Goal: Task Accomplishment & Management: Use online tool/utility

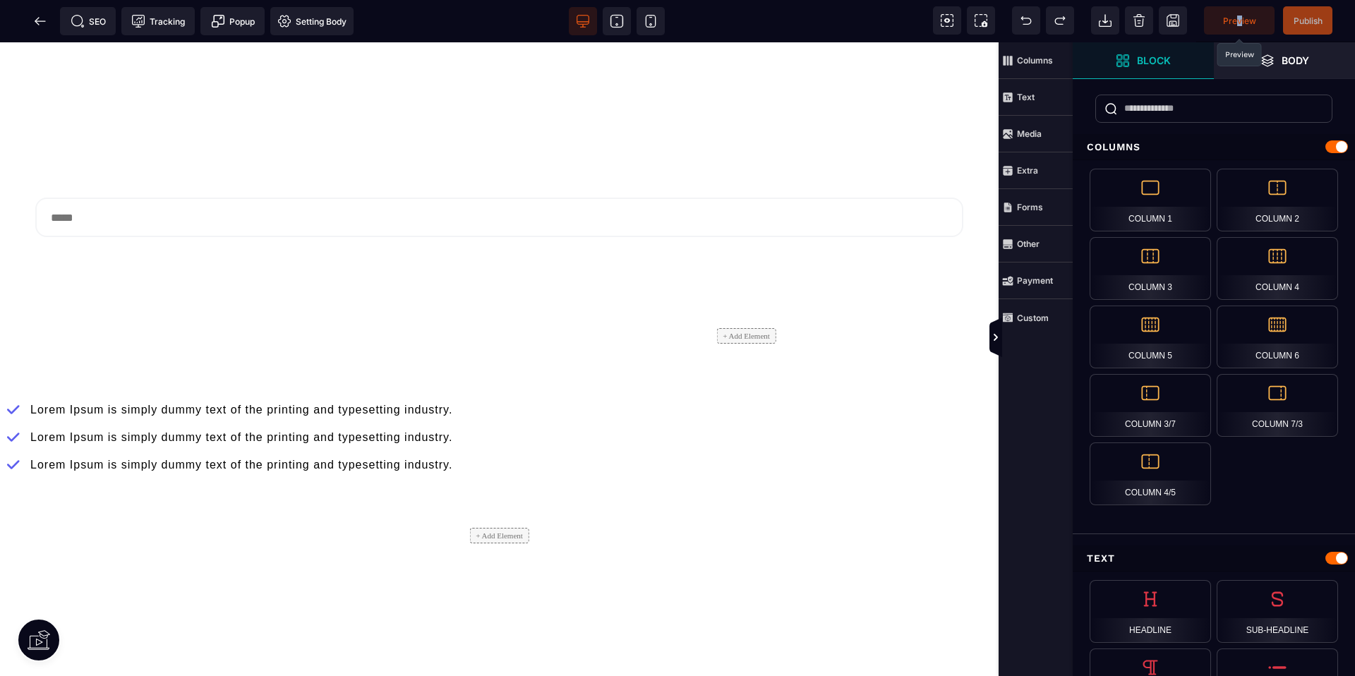
click at [1239, 21] on span "Preview" at bounding box center [1239, 21] width 33 height 11
click at [40, 20] on icon at bounding box center [40, 20] width 11 height 1
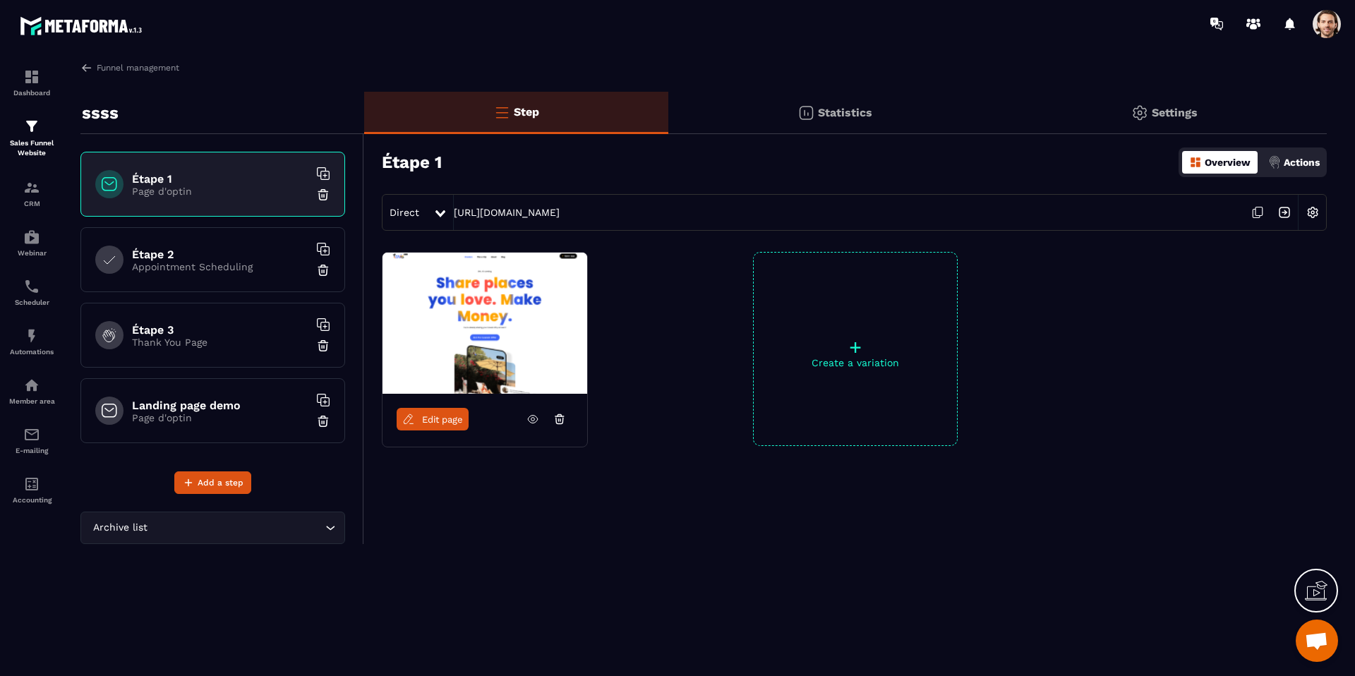
click at [772, 127] on div "Statistics" at bounding box center [835, 113] width 333 height 42
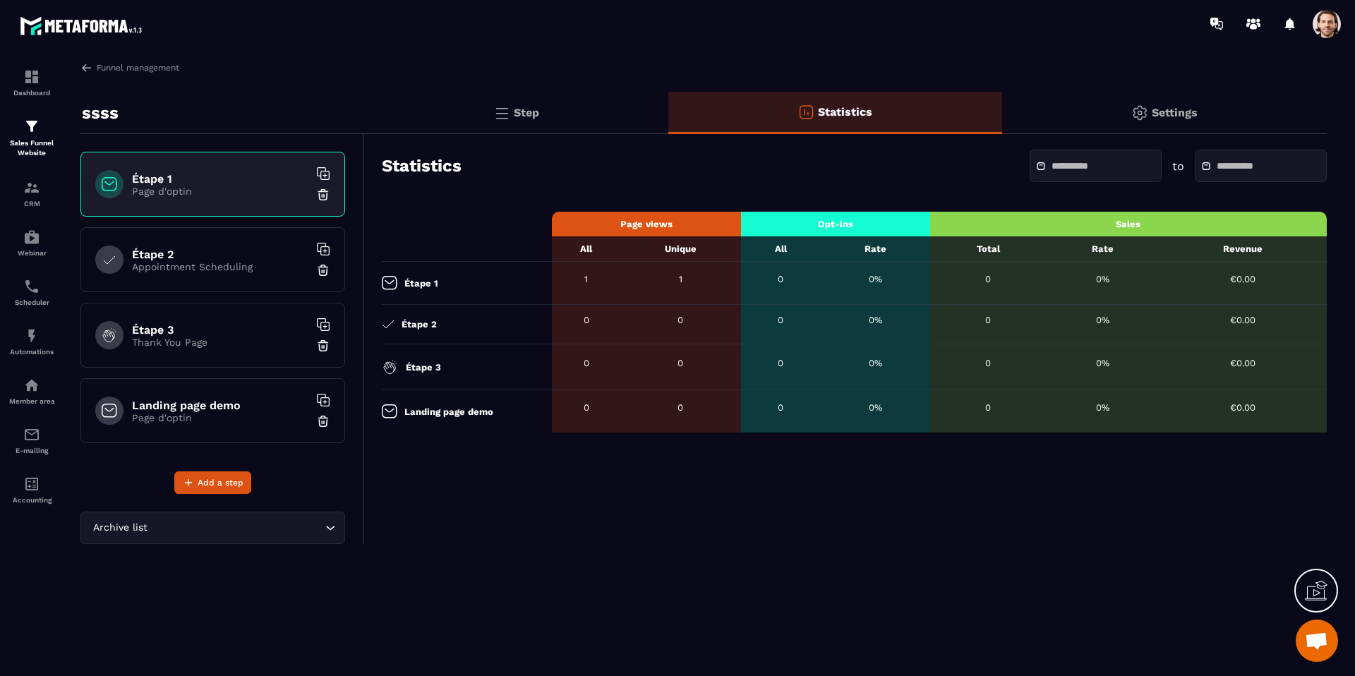
click at [539, 116] on p "Step" at bounding box center [526, 112] width 25 height 13
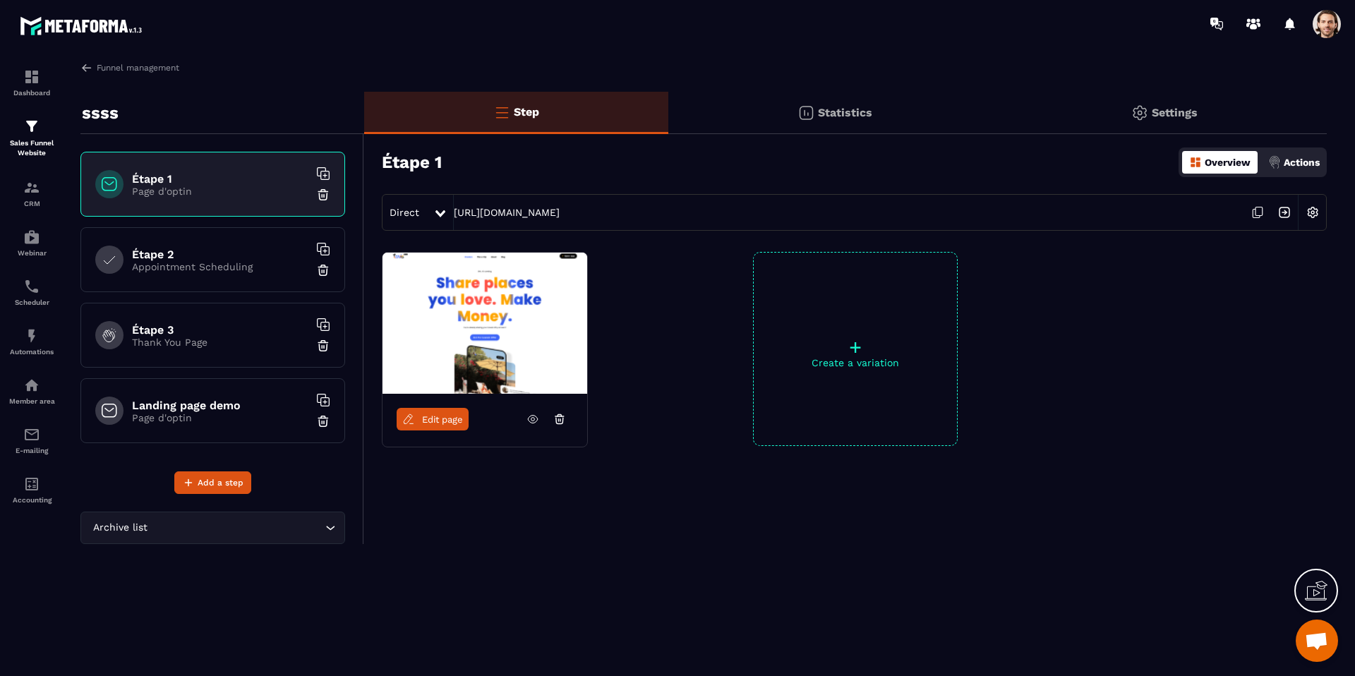
click at [1288, 214] on img at bounding box center [1284, 212] width 27 height 27
click at [829, 114] on p "Statistics" at bounding box center [845, 112] width 54 height 13
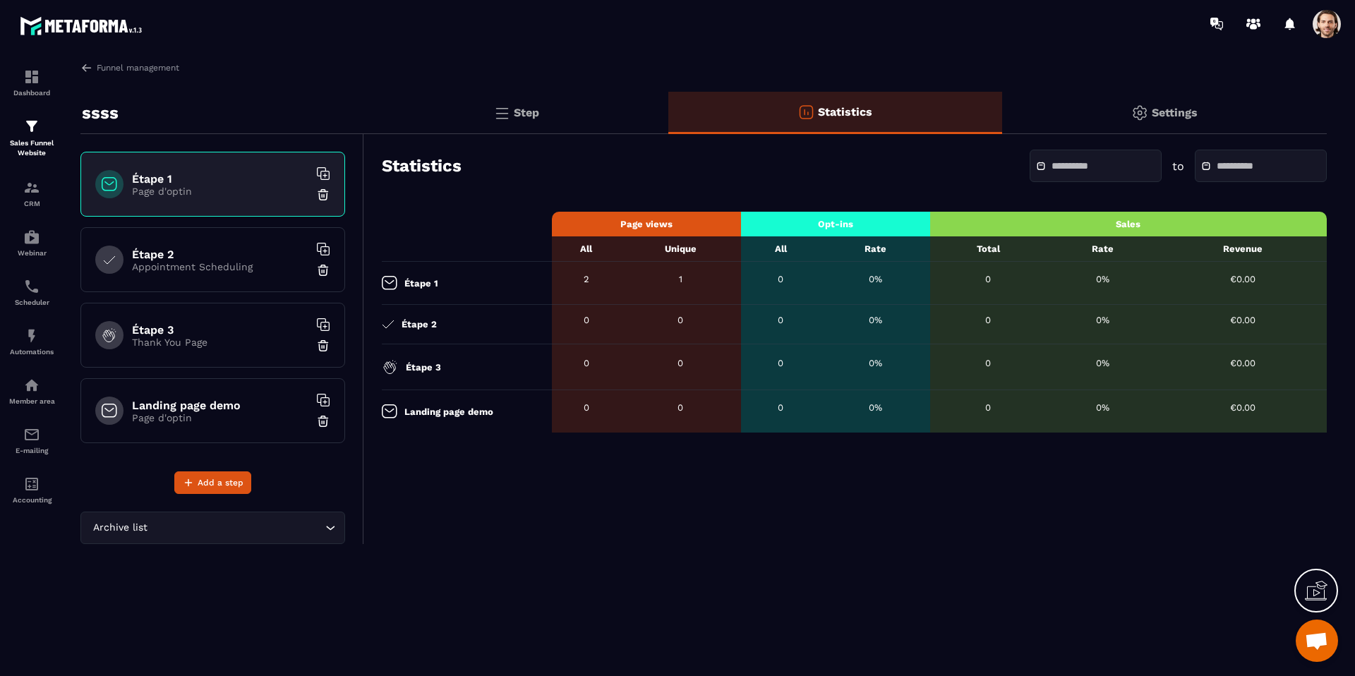
click at [553, 112] on div "Step" at bounding box center [516, 113] width 304 height 42
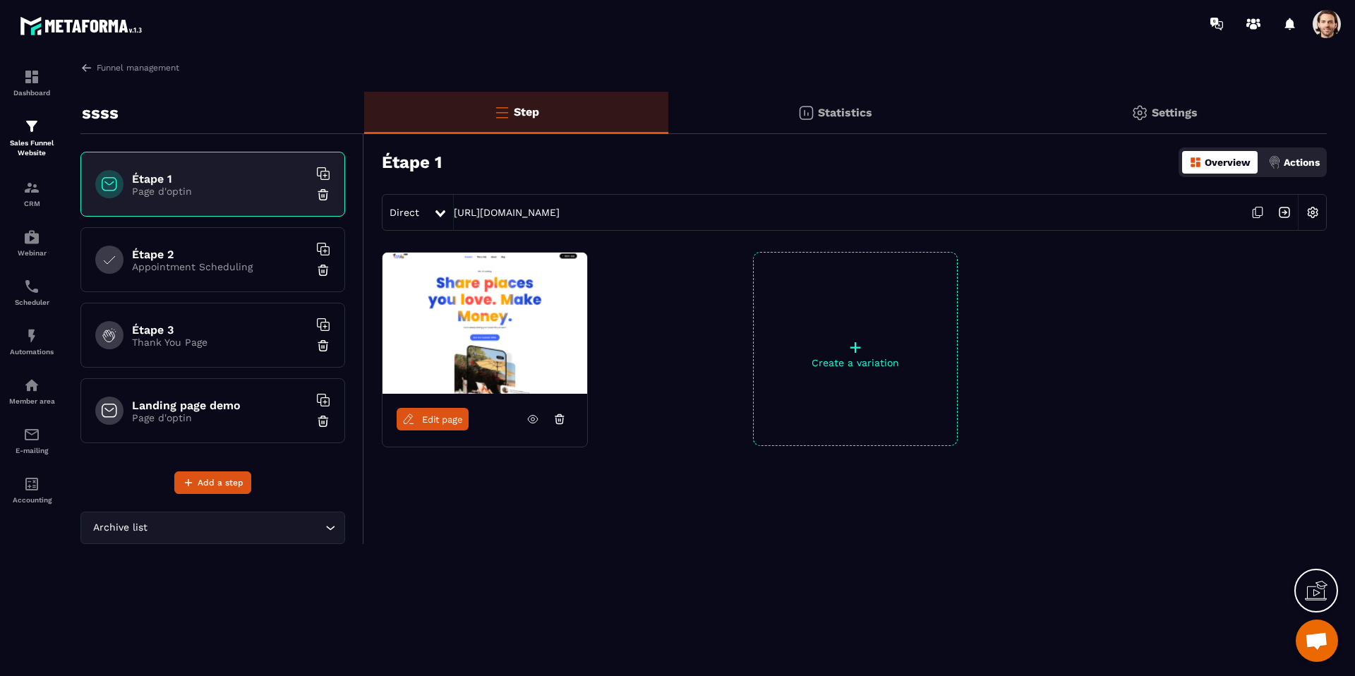
click at [1286, 217] on img at bounding box center [1284, 212] width 27 height 27
click at [855, 105] on div "Statistics" at bounding box center [835, 113] width 333 height 42
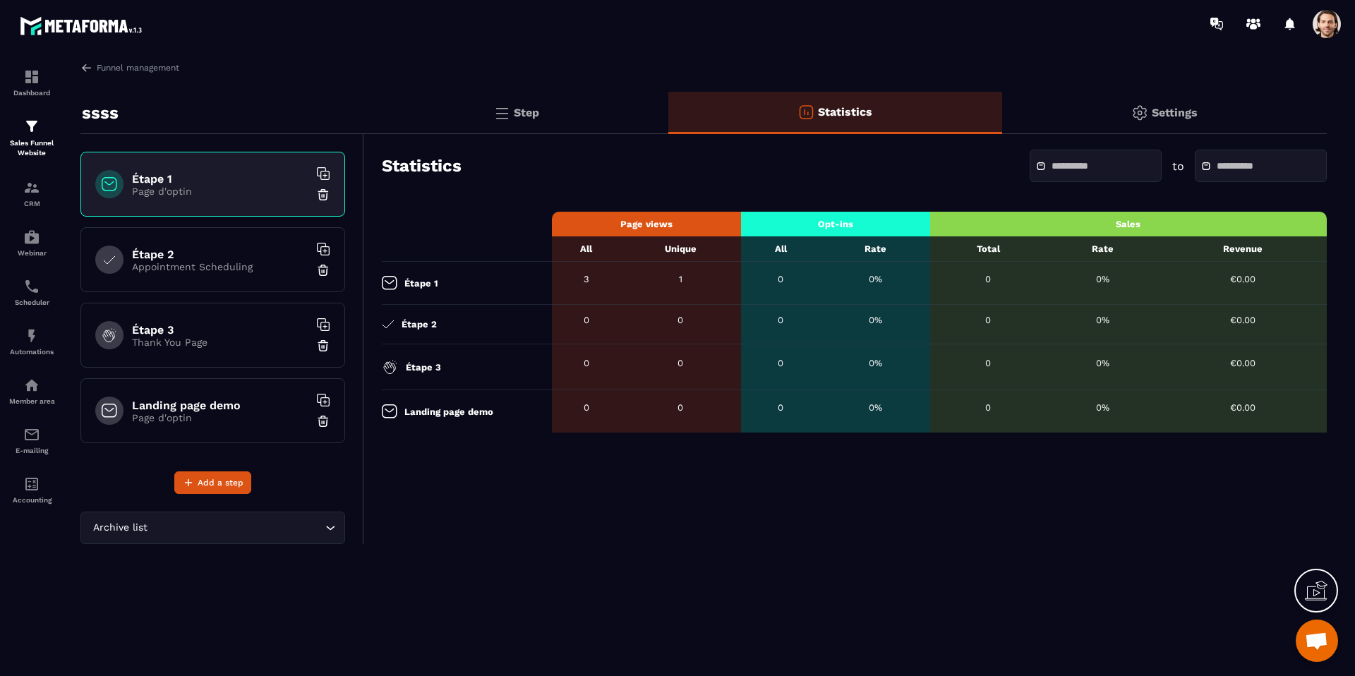
click at [269, 194] on p "Page d'optin" at bounding box center [220, 191] width 176 height 11
click at [520, 115] on p "Step" at bounding box center [526, 112] width 25 height 13
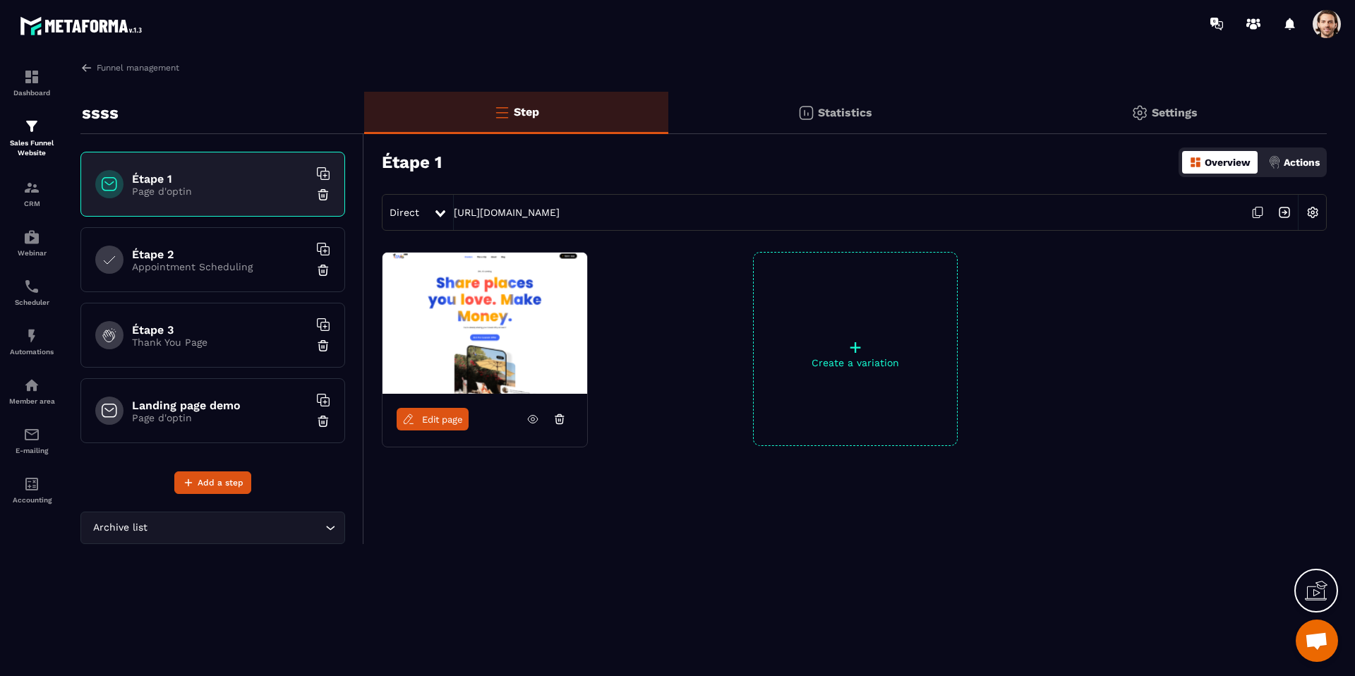
click at [852, 344] on p "+" at bounding box center [855, 347] width 203 height 20
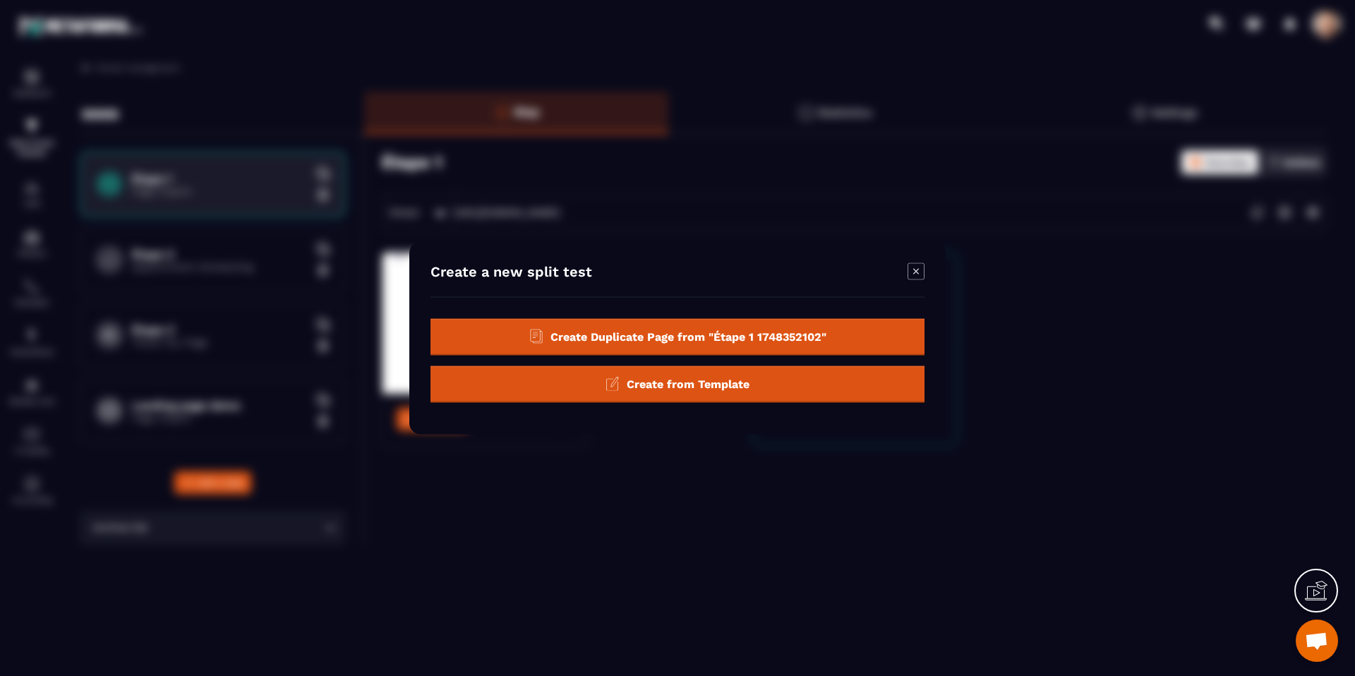
click at [781, 344] on div "Create Duplicate Page from "Étape 1 1748352102"" at bounding box center [678, 337] width 494 height 37
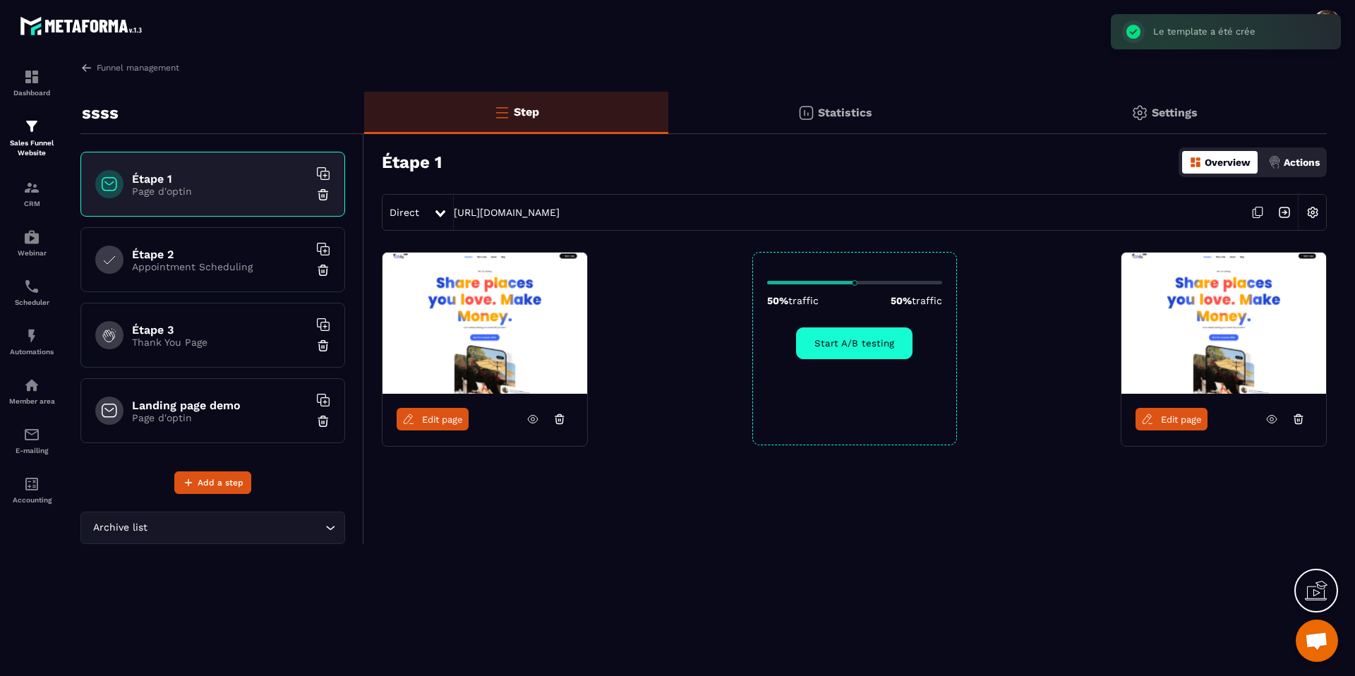
drag, startPoint x: 772, startPoint y: 284, endPoint x: 854, endPoint y: 283, distance: 81.9
type input "**"
click at [854, 283] on input "range" at bounding box center [854, 283] width 175 height 4
click at [856, 342] on button "Start A/B testing" at bounding box center [854, 344] width 116 height 32
click at [1197, 412] on link "Edit page" at bounding box center [1172, 419] width 72 height 23
